Goal: Task Accomplishment & Management: Use online tool/utility

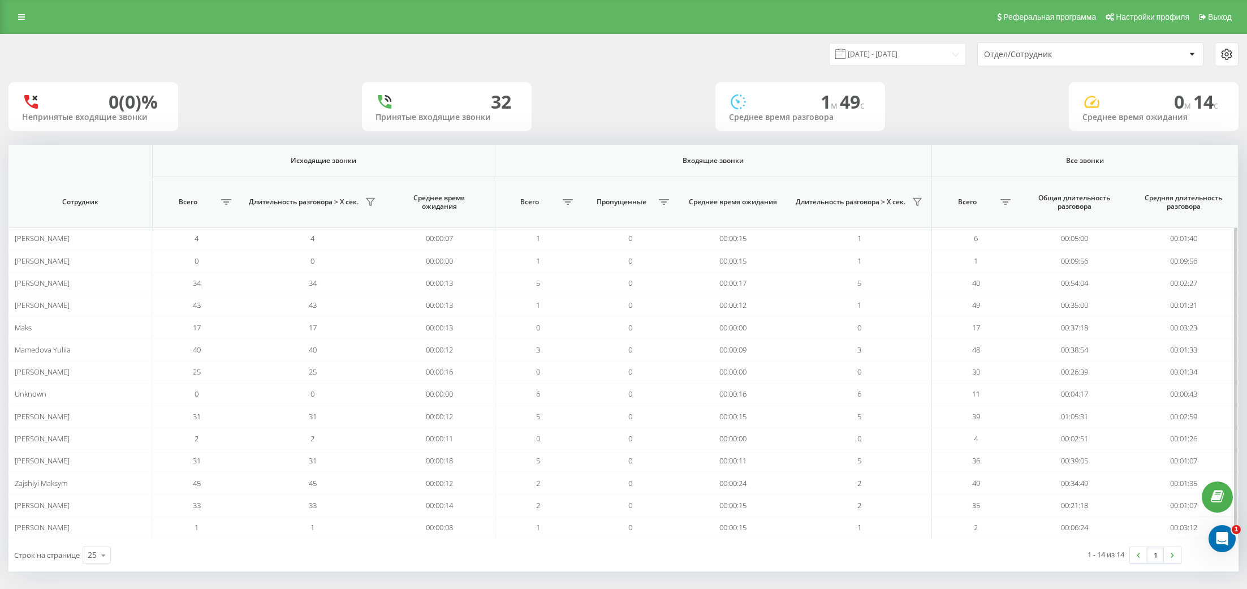
click at [375, 194] on div "Длительность разговора > Х сек." at bounding box center [312, 202] width 133 height 18
click at [369, 200] on icon at bounding box center [370, 201] width 9 height 9
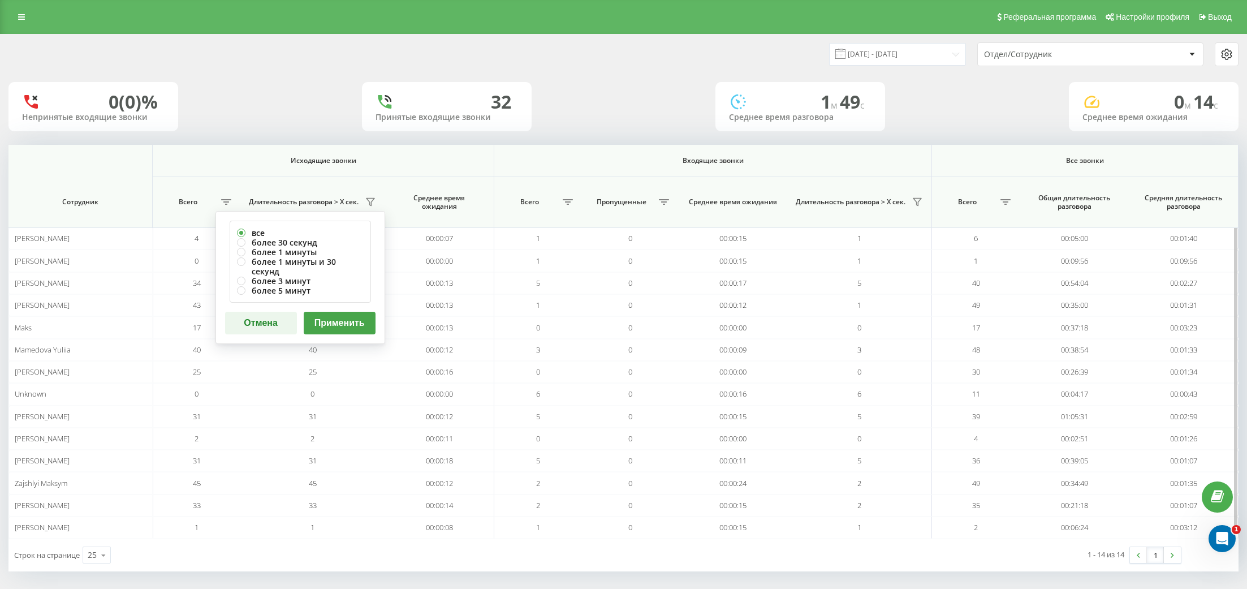
click at [308, 235] on label "все" at bounding box center [300, 233] width 127 height 10
click at [309, 240] on label "более 30 секунд" at bounding box center [300, 243] width 127 height 10
radio input "true"
click at [342, 312] on button "Применить" at bounding box center [340, 323] width 72 height 23
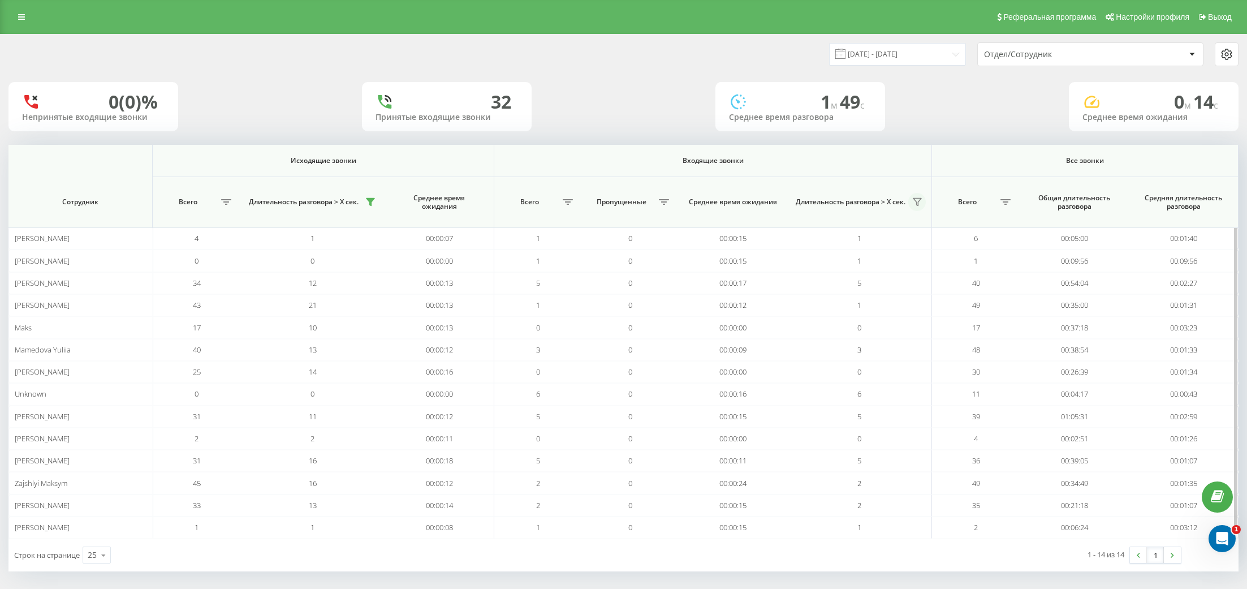
click at [915, 199] on icon at bounding box center [917, 201] width 9 height 9
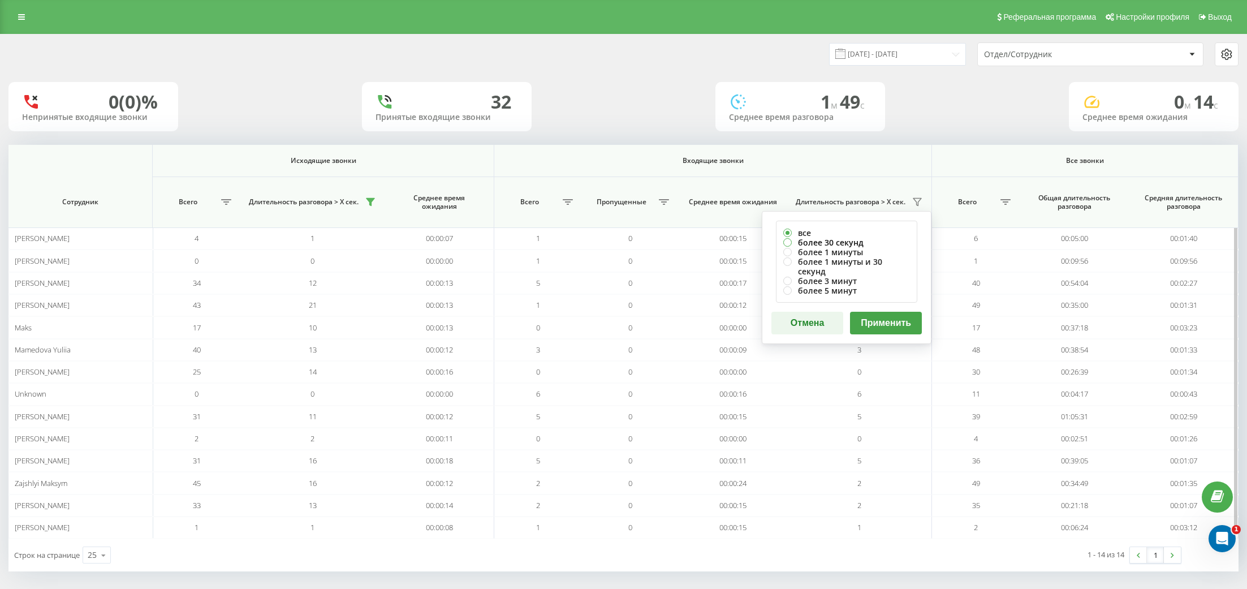
click at [828, 242] on label "более 30 секунд" at bounding box center [846, 243] width 127 height 10
radio input "true"
click at [917, 312] on button "Применить" at bounding box center [886, 323] width 72 height 23
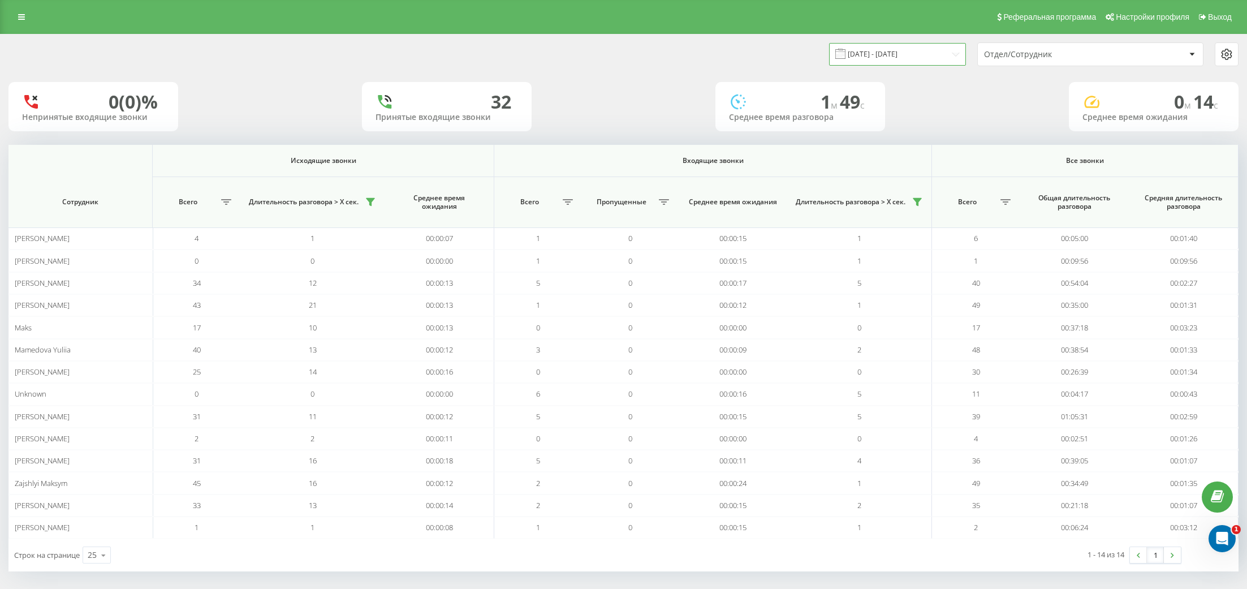
click at [914, 47] on input "[DATE] - [DATE]" at bounding box center [897, 54] width 137 height 22
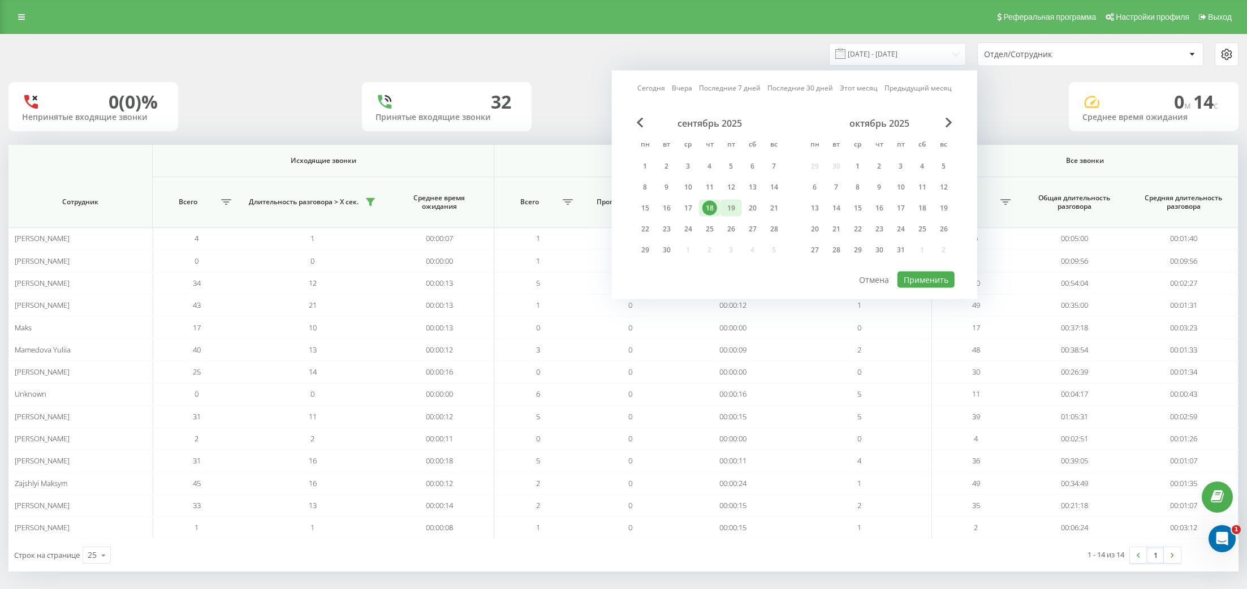
click at [728, 208] on div "19" at bounding box center [731, 208] width 15 height 15
click at [915, 280] on button "Применить" at bounding box center [925, 279] width 57 height 16
type input "[DATE] - [DATE]"
